Goal: Task Accomplishment & Management: Complete application form

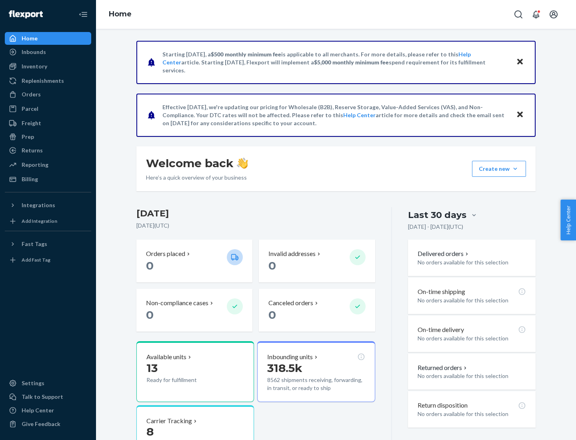
click at [515, 169] on button "Create new Create new inbound Create new order Create new product" at bounding box center [499, 169] width 54 height 16
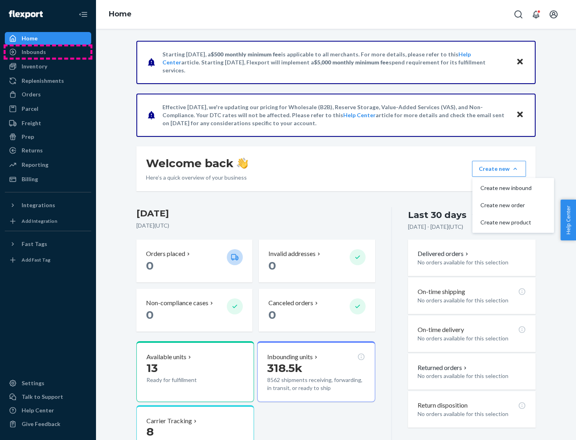
click at [48, 52] on div "Inbounds" at bounding box center [48, 51] width 85 height 11
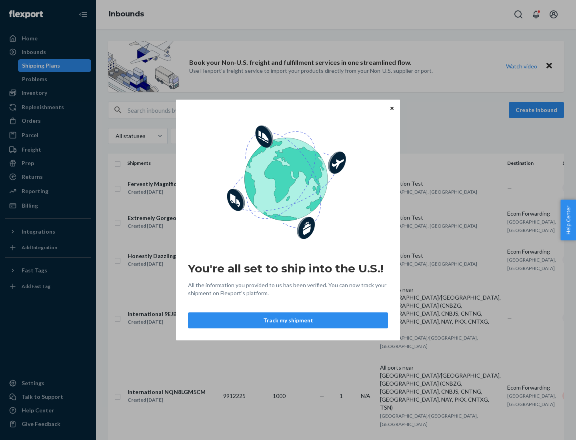
click at [48, 93] on div "You're all set to ship into the U.S.! All the information you provided to us ha…" at bounding box center [288, 220] width 576 height 440
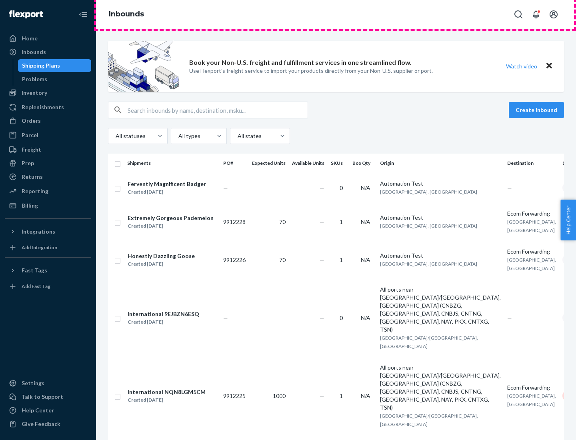
click at [336, 14] on div "Inbounds" at bounding box center [336, 14] width 480 height 29
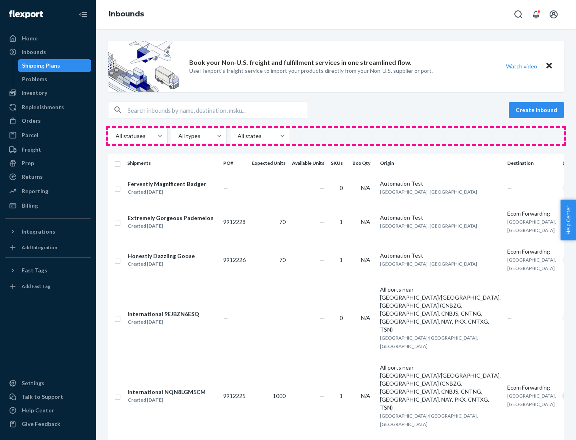
click at [336, 136] on div "All statuses All types All states" at bounding box center [336, 136] width 456 height 16
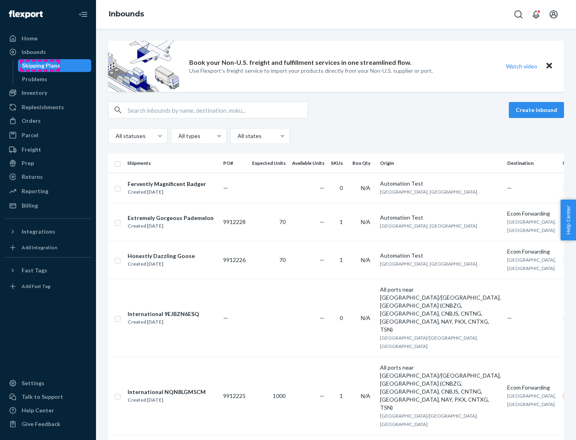
click at [40, 66] on div "Shipping Plans" at bounding box center [41, 66] width 38 height 8
click at [538, 110] on button "Create inbound" at bounding box center [536, 110] width 55 height 16
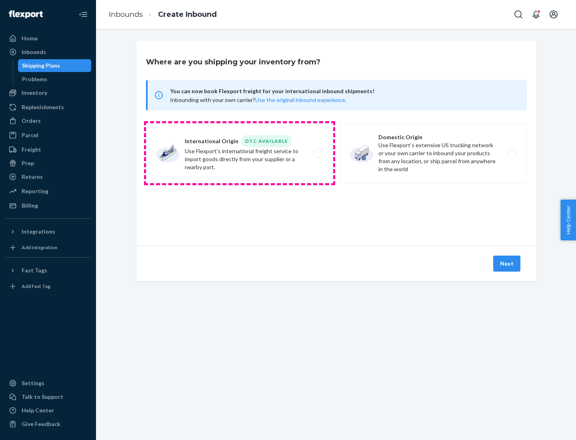
click at [240, 153] on label "International Origin DTC Available Use Flexport's international freight service…" at bounding box center [239, 153] width 187 height 60
click at [318, 153] on input "International Origin DTC Available Use Flexport's international freight service…" at bounding box center [320, 153] width 5 height 5
radio input "true"
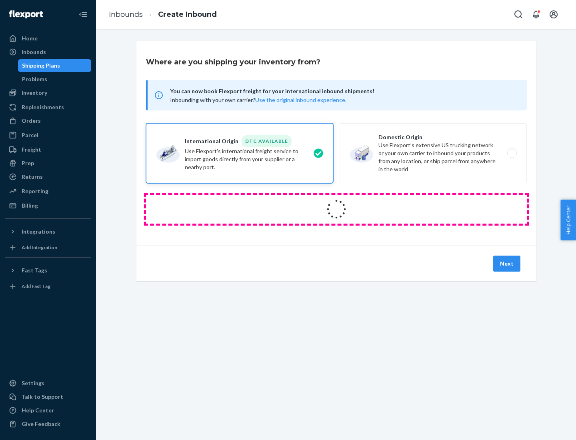
click at [336, 209] on icon at bounding box center [336, 209] width 22 height 22
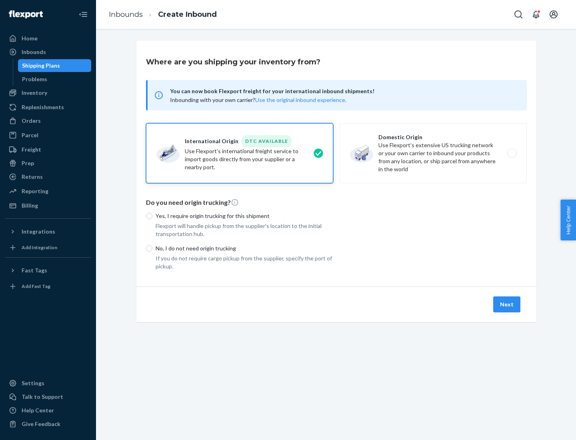
click at [244, 216] on p "Yes, I require origin trucking for this shipment" at bounding box center [245, 216] width 178 height 8
click at [152, 216] on input "Yes, I require origin trucking for this shipment" at bounding box center [149, 216] width 6 height 6
radio input "true"
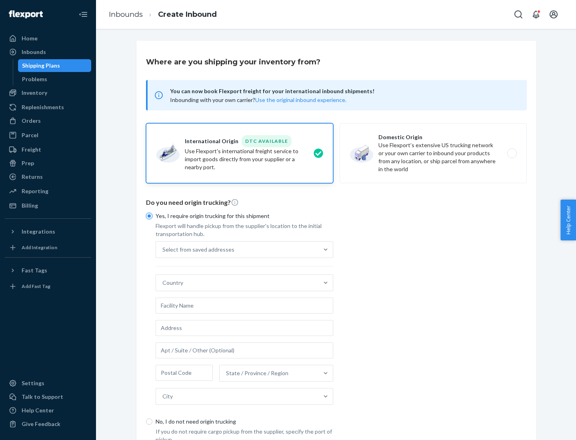
scroll to position [15, 0]
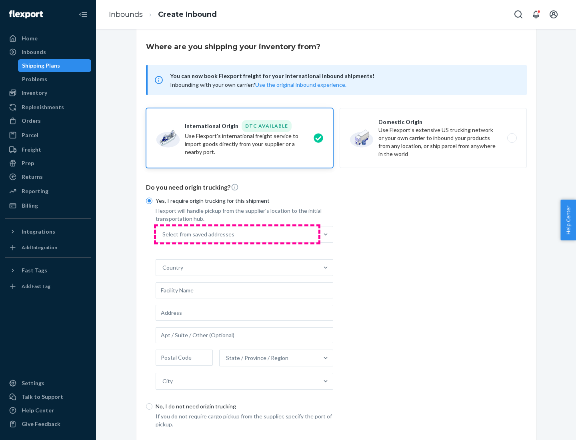
click at [237, 234] on div "Select from saved addresses" at bounding box center [237, 234] width 162 height 16
click at [163, 234] on input "Select from saved addresses" at bounding box center [162, 234] width 1 height 8
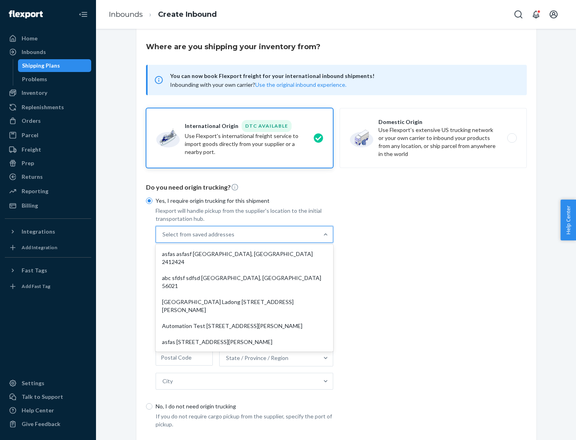
scroll to position [35, 0]
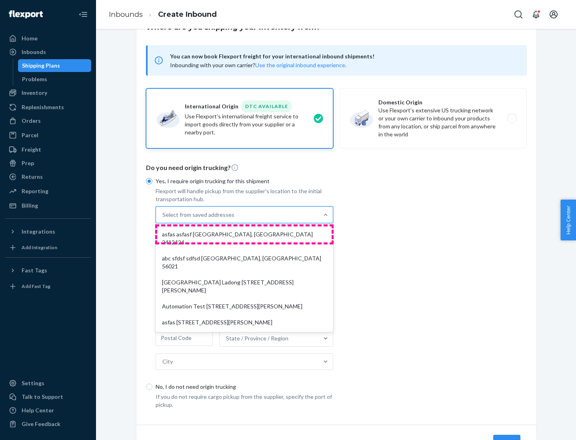
click at [244, 234] on div "asfas asfasf [GEOGRAPHIC_DATA], [GEOGRAPHIC_DATA] 2412424" at bounding box center [244, 238] width 174 height 24
click at [163, 219] on input "option asfas asfasf [GEOGRAPHIC_DATA], [GEOGRAPHIC_DATA] 2412424 focused, 1 of …" at bounding box center [162, 215] width 1 height 8
type input "asfas"
type input "asfasf"
type input "2412424"
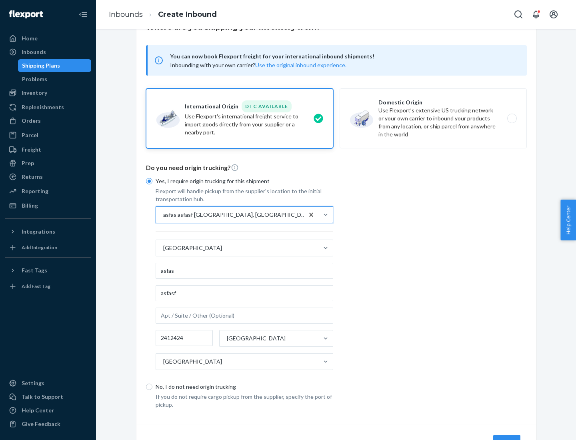
scroll to position [74, 0]
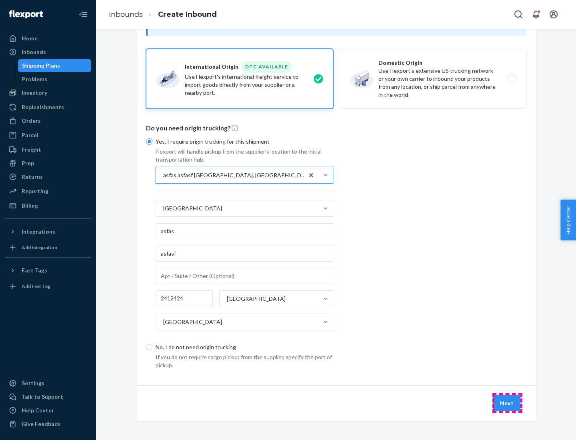
click at [507, 403] on button "Next" at bounding box center [506, 403] width 27 height 16
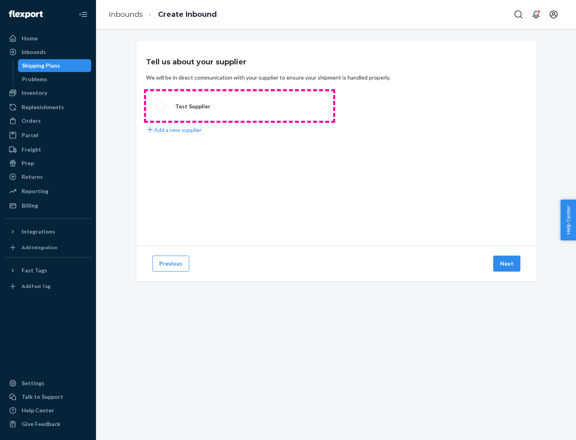
click at [240, 106] on label "Test Supplier" at bounding box center [239, 106] width 187 height 30
click at [161, 106] on input "Test Supplier" at bounding box center [158, 106] width 5 height 5
radio input "true"
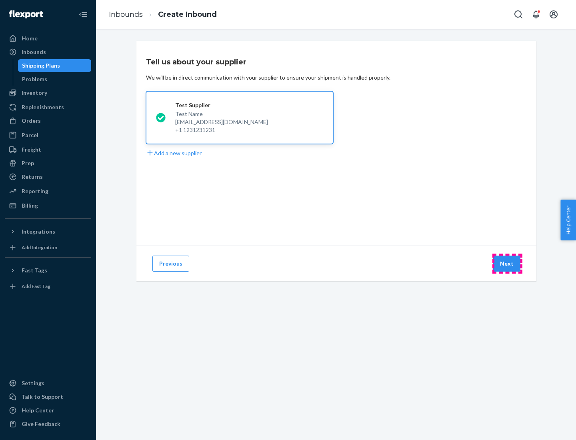
click at [507, 264] on button "Next" at bounding box center [506, 264] width 27 height 16
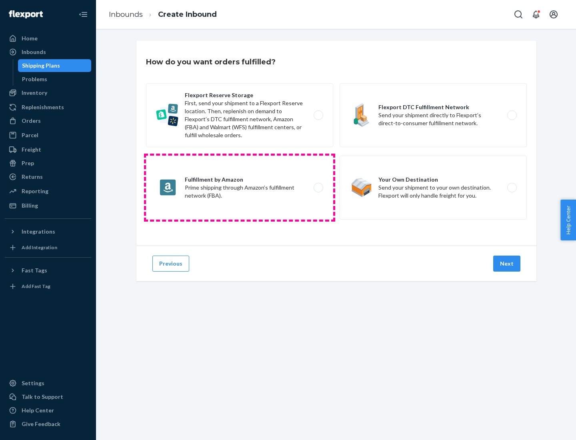
click at [240, 188] on label "Fulfillment by Amazon Prime shipping through Amazon’s fulfillment network (FBA)." at bounding box center [239, 188] width 187 height 64
click at [318, 188] on input "Fulfillment by Amazon Prime shipping through Amazon’s fulfillment network (FBA)." at bounding box center [320, 187] width 5 height 5
radio input "true"
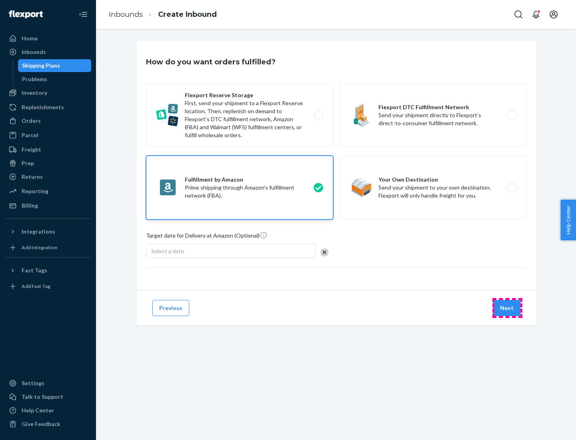
click at [507, 308] on button "Next" at bounding box center [506, 308] width 27 height 16
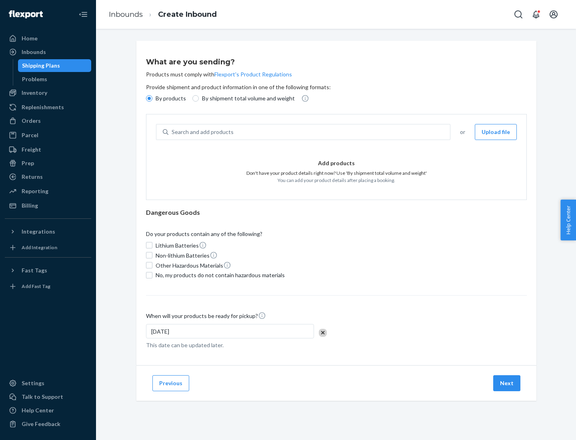
click at [246, 98] on p "By shipment total volume and weight" at bounding box center [248, 98] width 93 height 8
click at [199, 98] on input "By shipment total volume and weight" at bounding box center [195, 98] width 6 height 6
radio input "true"
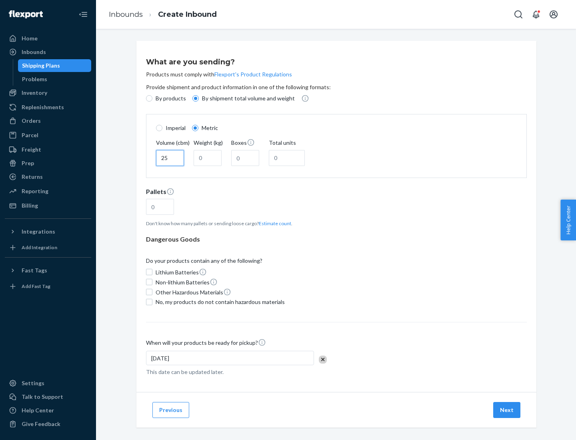
type input "25"
type input "100"
type input "50"
type input "500"
click at [273, 223] on button "Estimate count" at bounding box center [275, 223] width 32 height 7
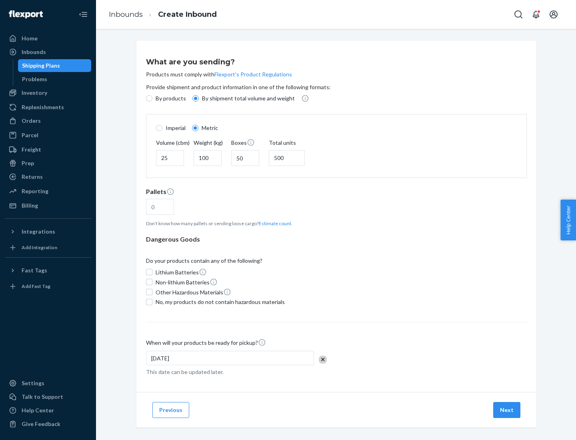
type input "16"
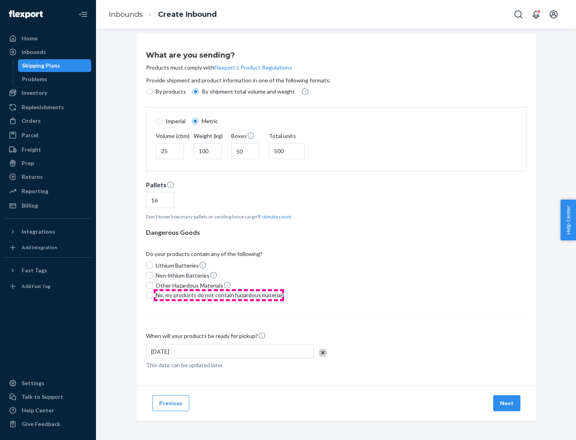
click at [219, 295] on span "No, my products do not contain hazardous materials" at bounding box center [220, 295] width 129 height 8
click at [152, 295] on input "No, my products do not contain hazardous materials" at bounding box center [149, 295] width 6 height 6
checkbox input "true"
click at [507, 403] on button "Next" at bounding box center [506, 403] width 27 height 16
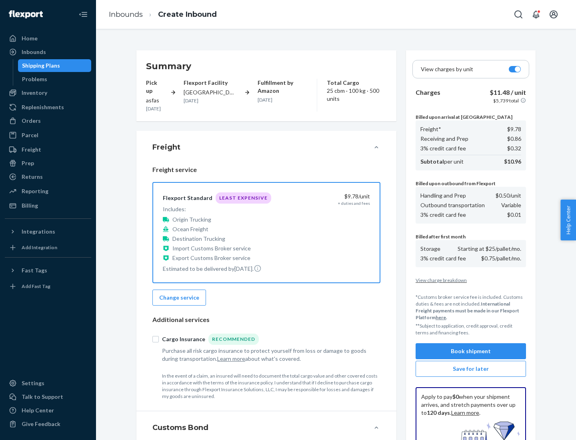
scroll to position [117, 0]
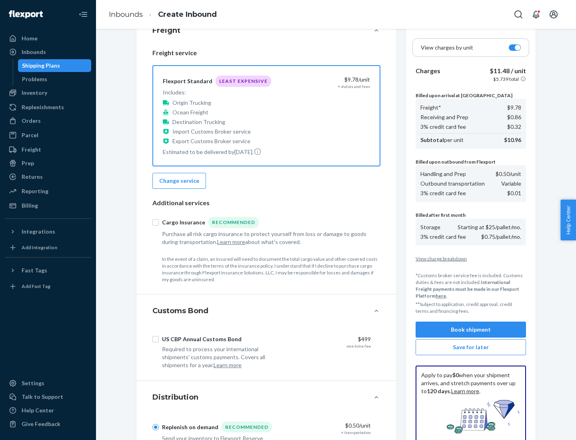
click at [471, 330] on button "Book shipment" at bounding box center [471, 330] width 110 height 16
